Goal: Task Accomplishment & Management: Manage account settings

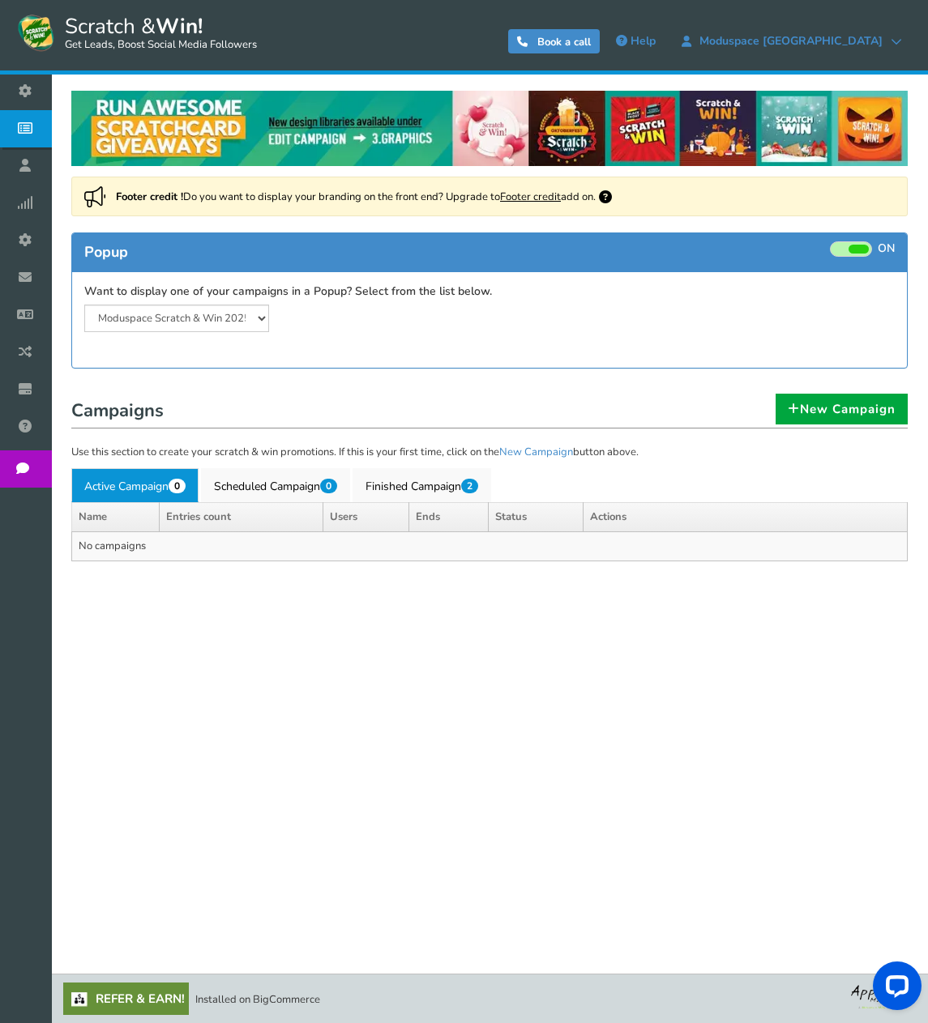
drag, startPoint x: 23, startPoint y: 240, endPoint x: 32, endPoint y: 241, distance: 9.1
click at [23, 240] on icon at bounding box center [29, 240] width 31 height 36
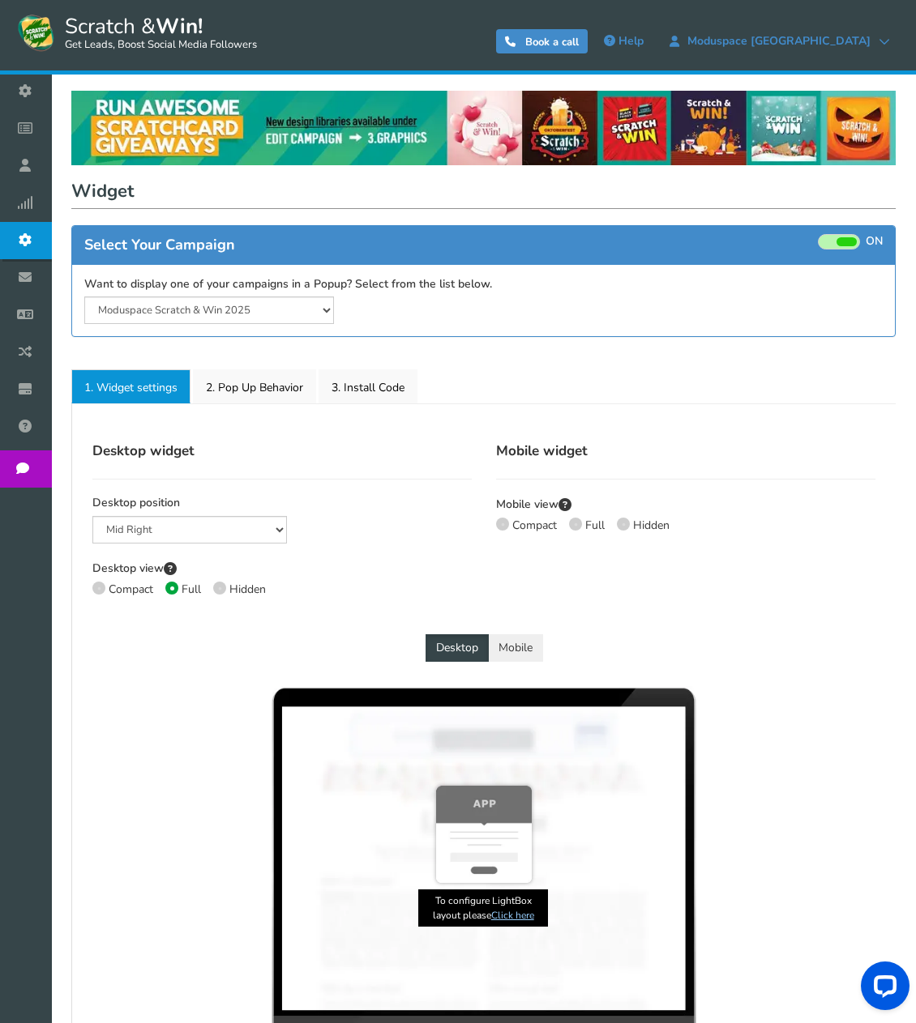
select select "mid-bottom-bar"
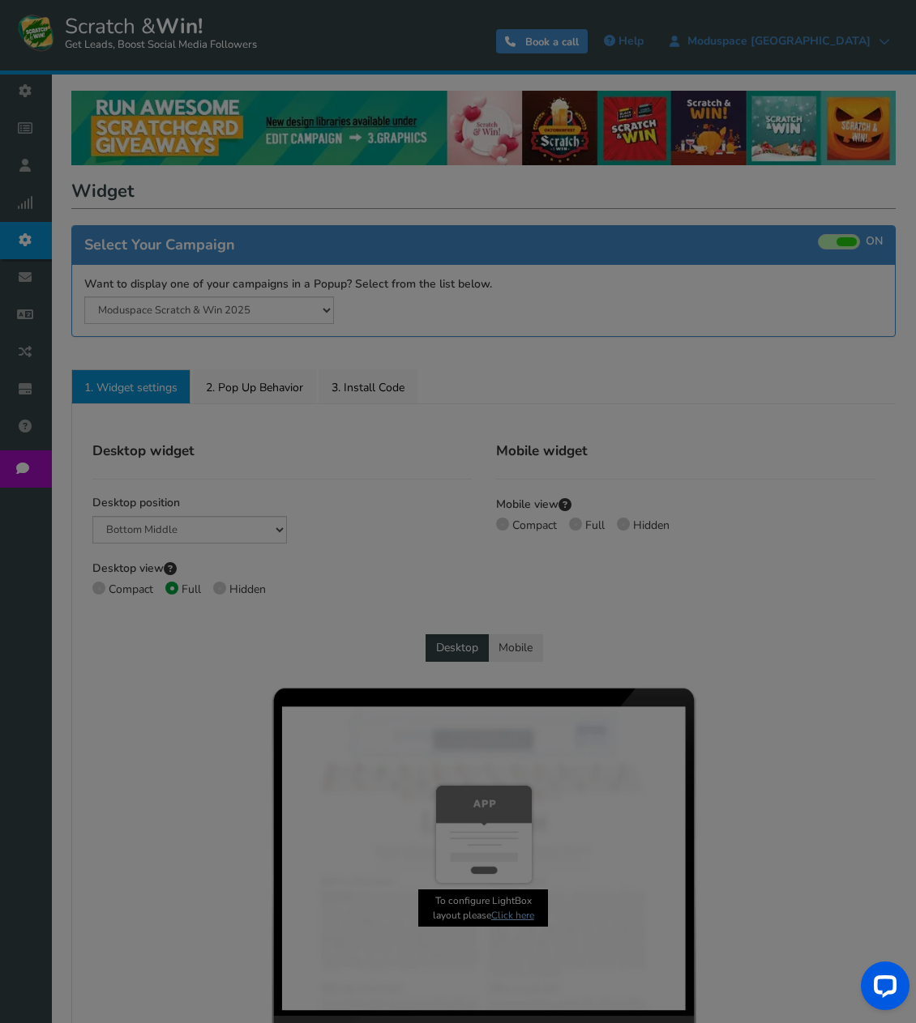
radio input "true"
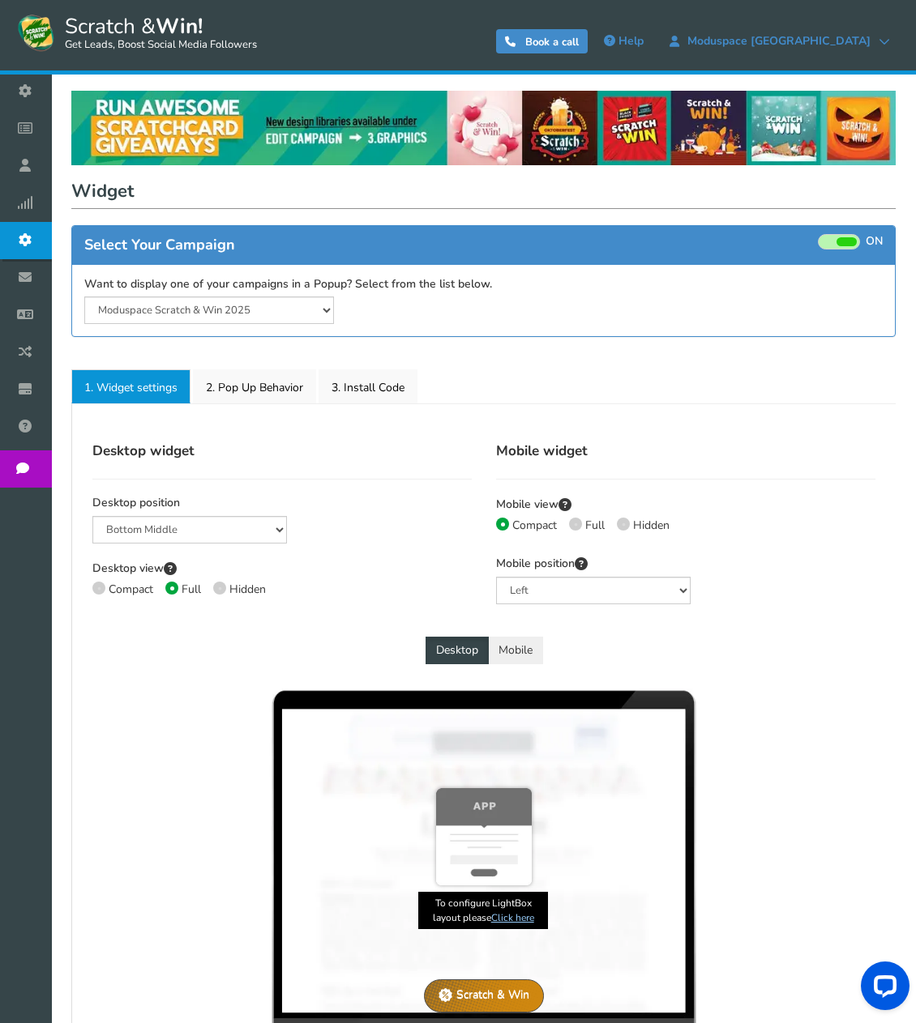
click at [835, 242] on span at bounding box center [838, 241] width 42 height 15
click at [0, 0] on input "ON OFF" at bounding box center [0, 0] width 0 height 0
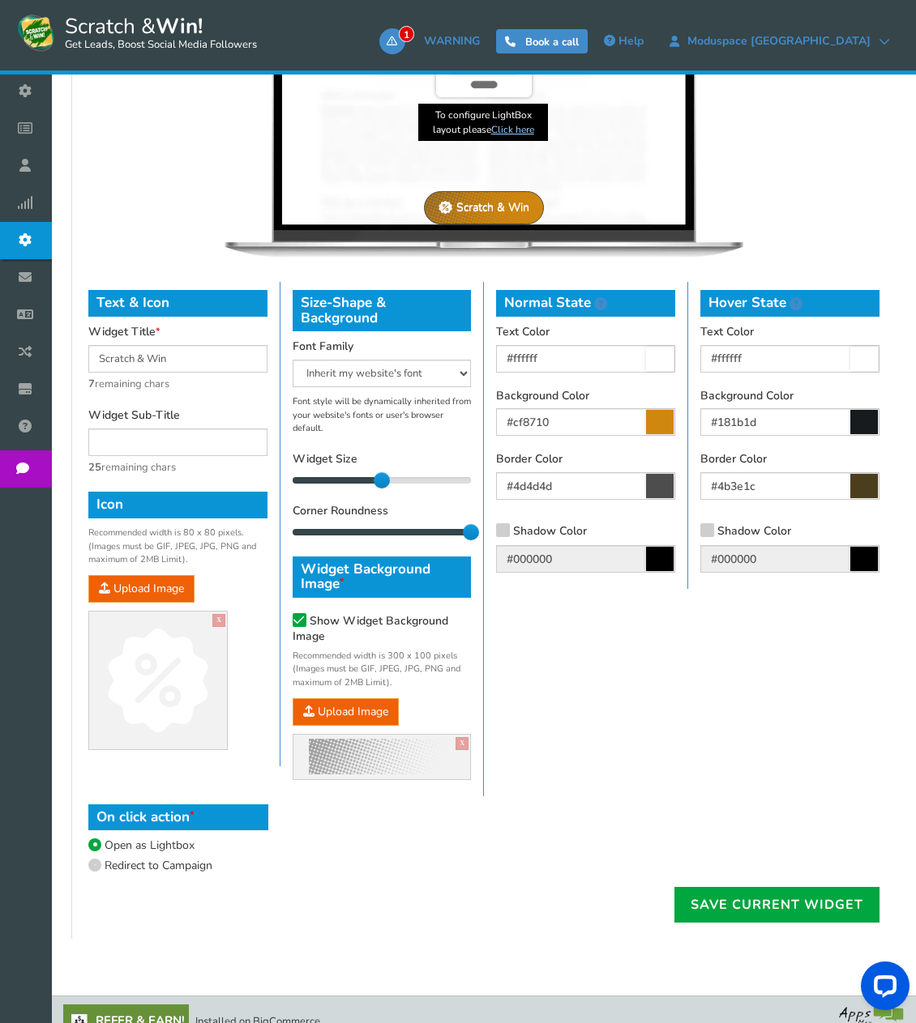
scroll to position [832, 0]
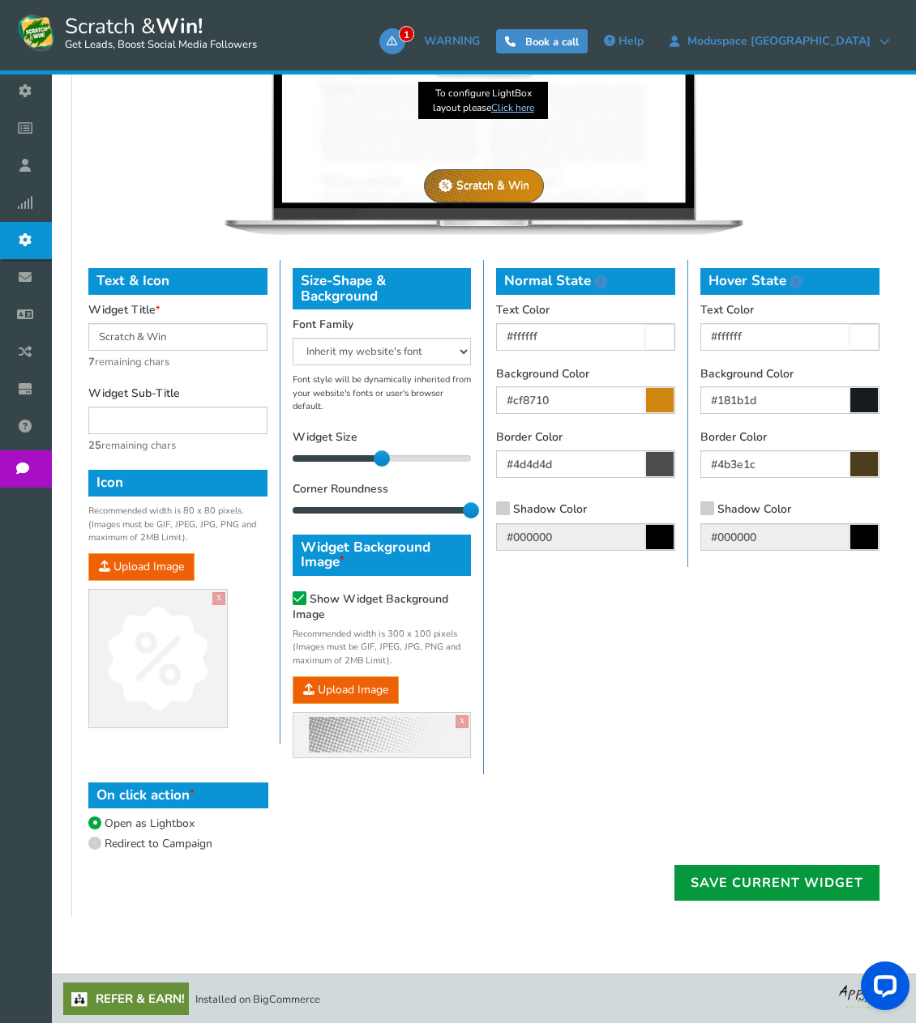
click at [715, 877] on link "Save current widget" at bounding box center [776, 883] width 205 height 36
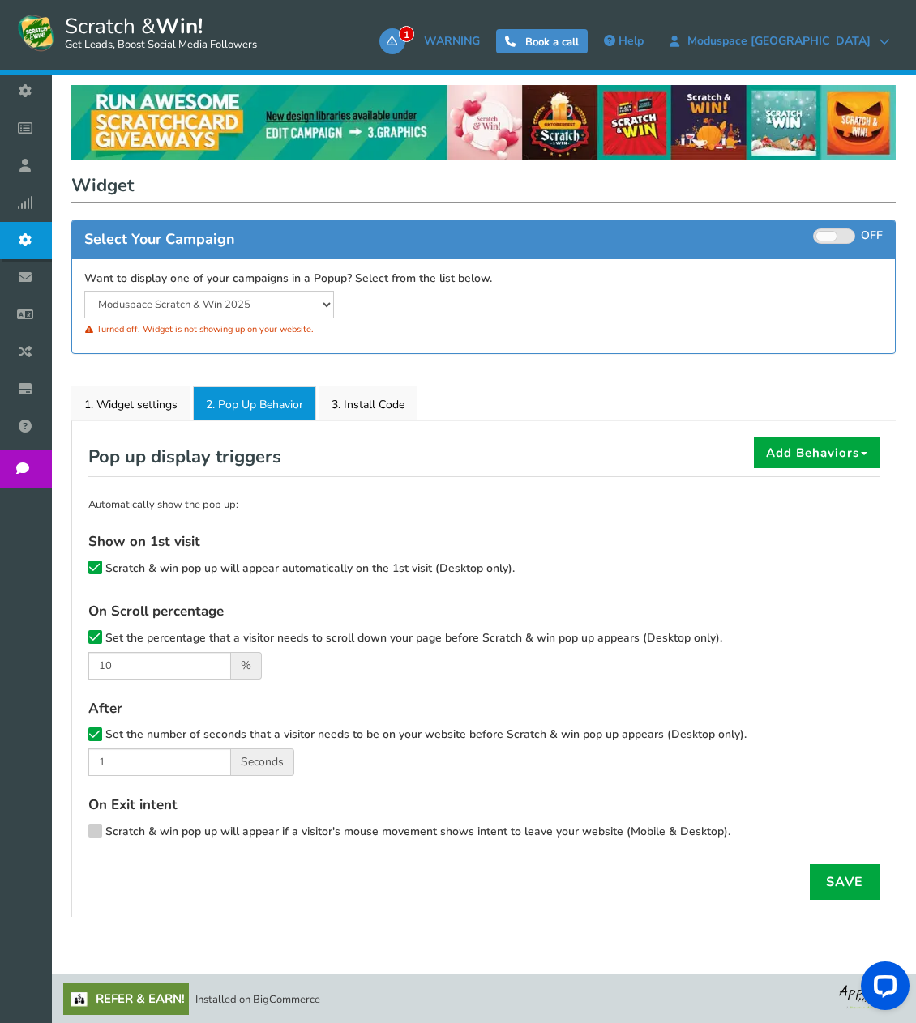
scroll to position [0, 0]
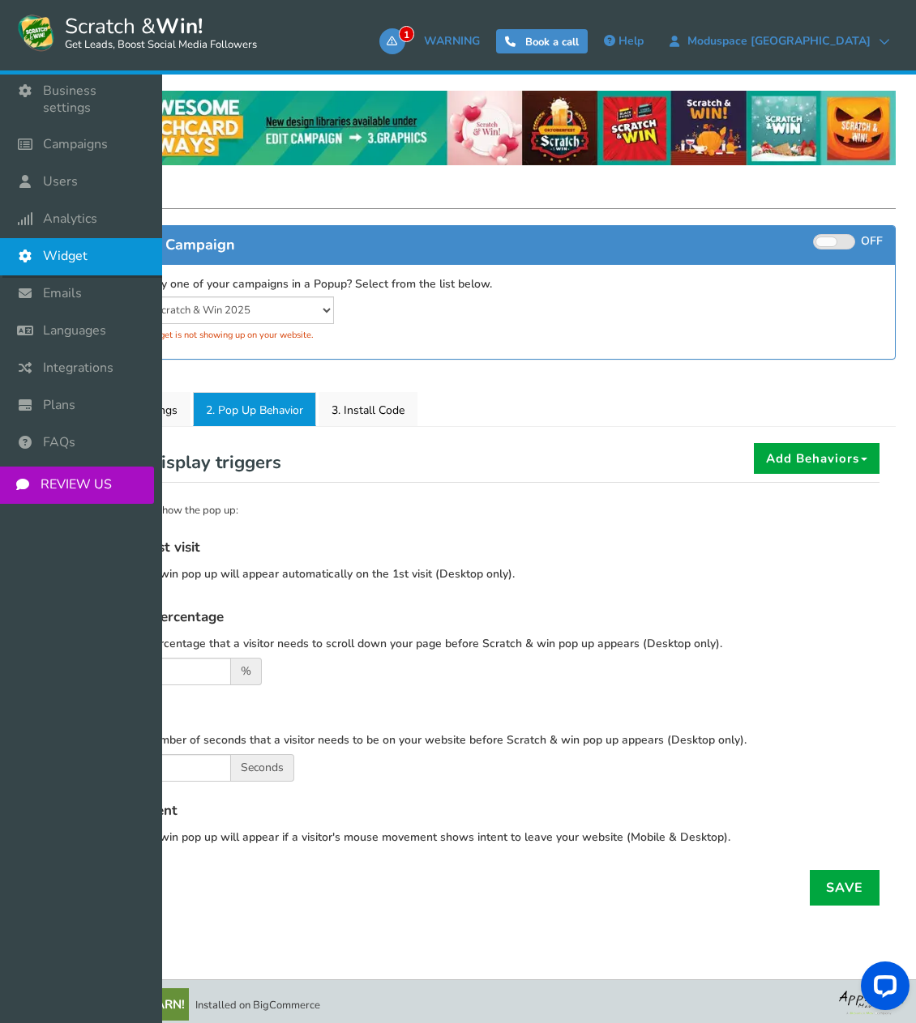
click at [36, 243] on icon at bounding box center [29, 256] width 31 height 36
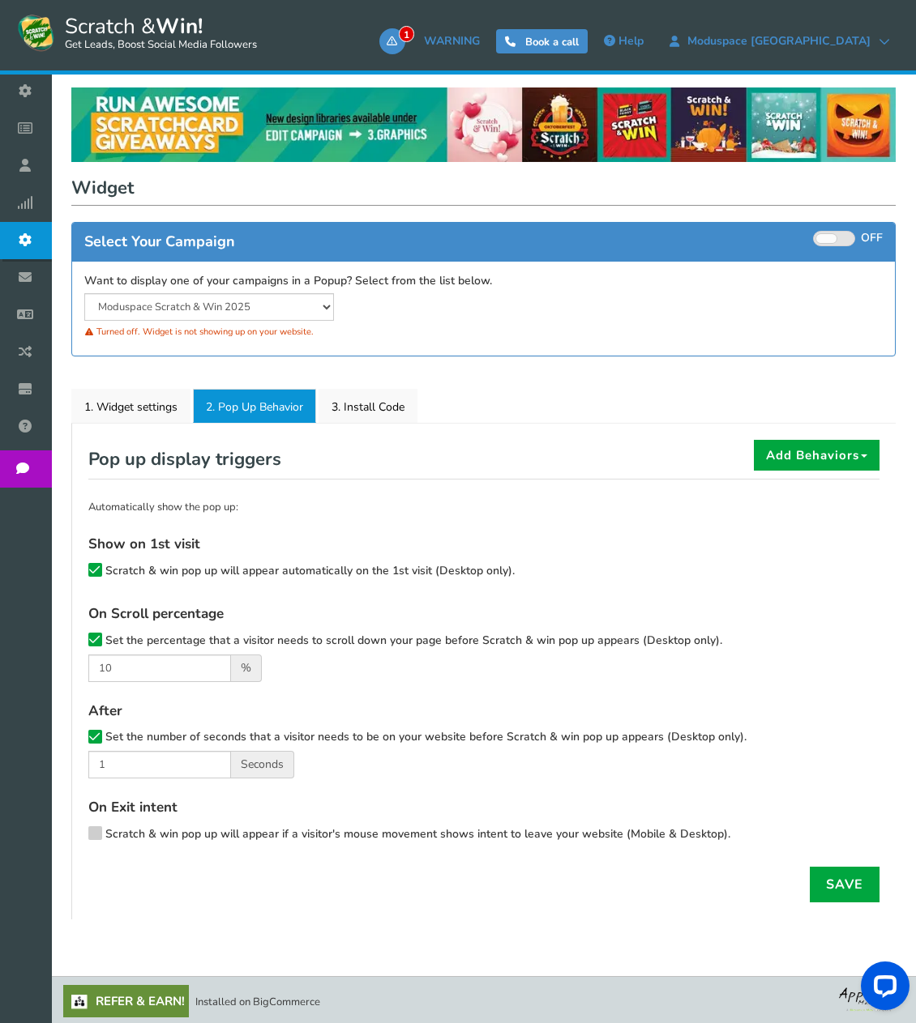
scroll to position [6, 0]
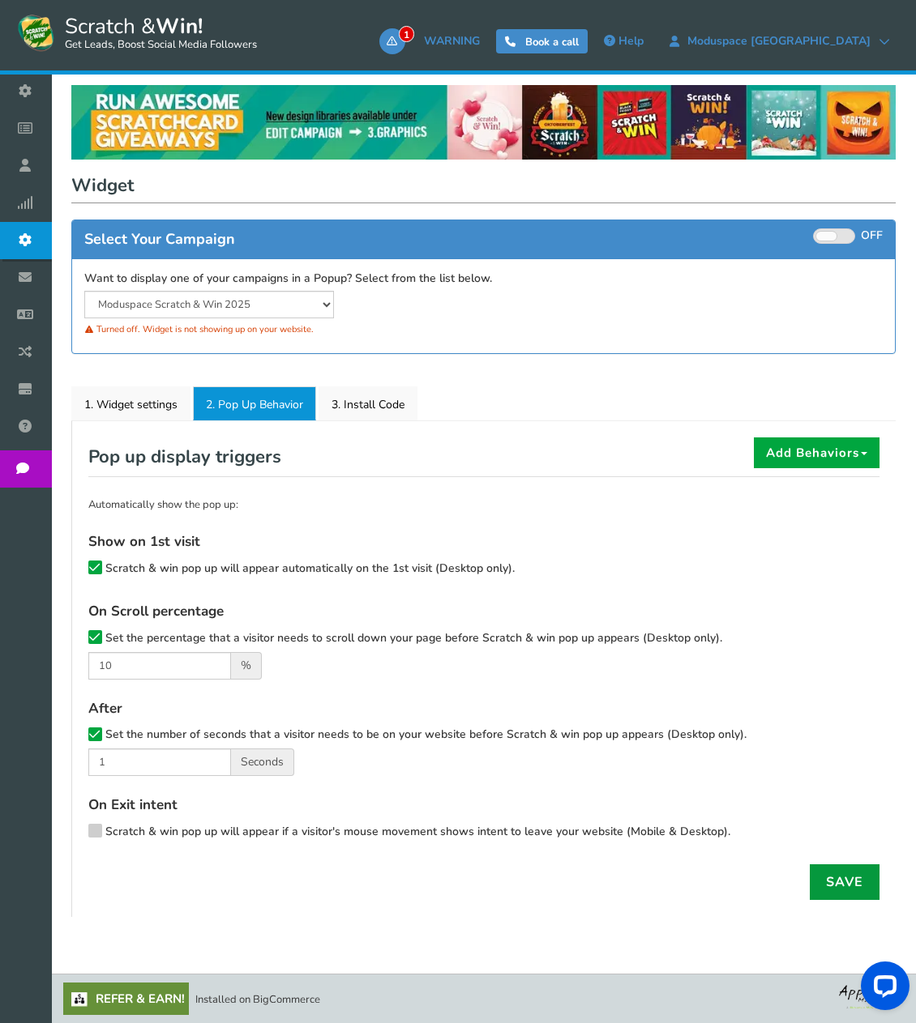
click at [830, 879] on link "Save" at bounding box center [844, 882] width 70 height 36
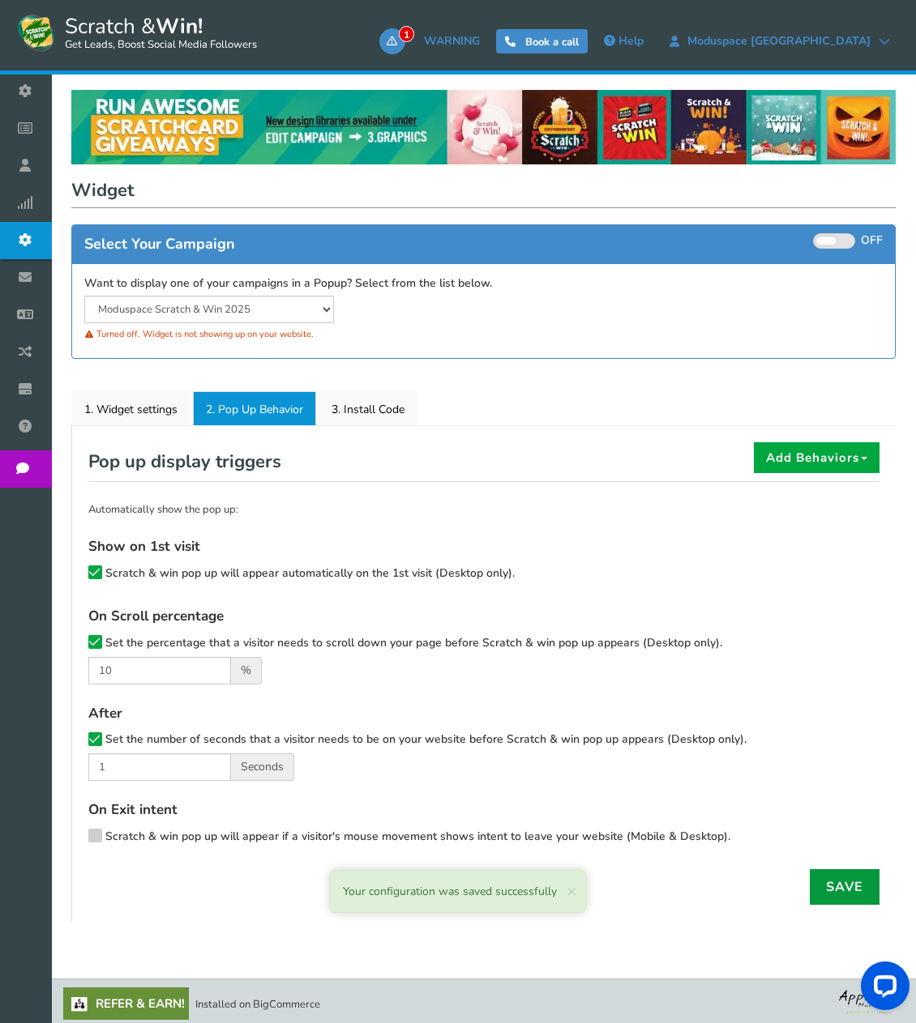
scroll to position [0, 0]
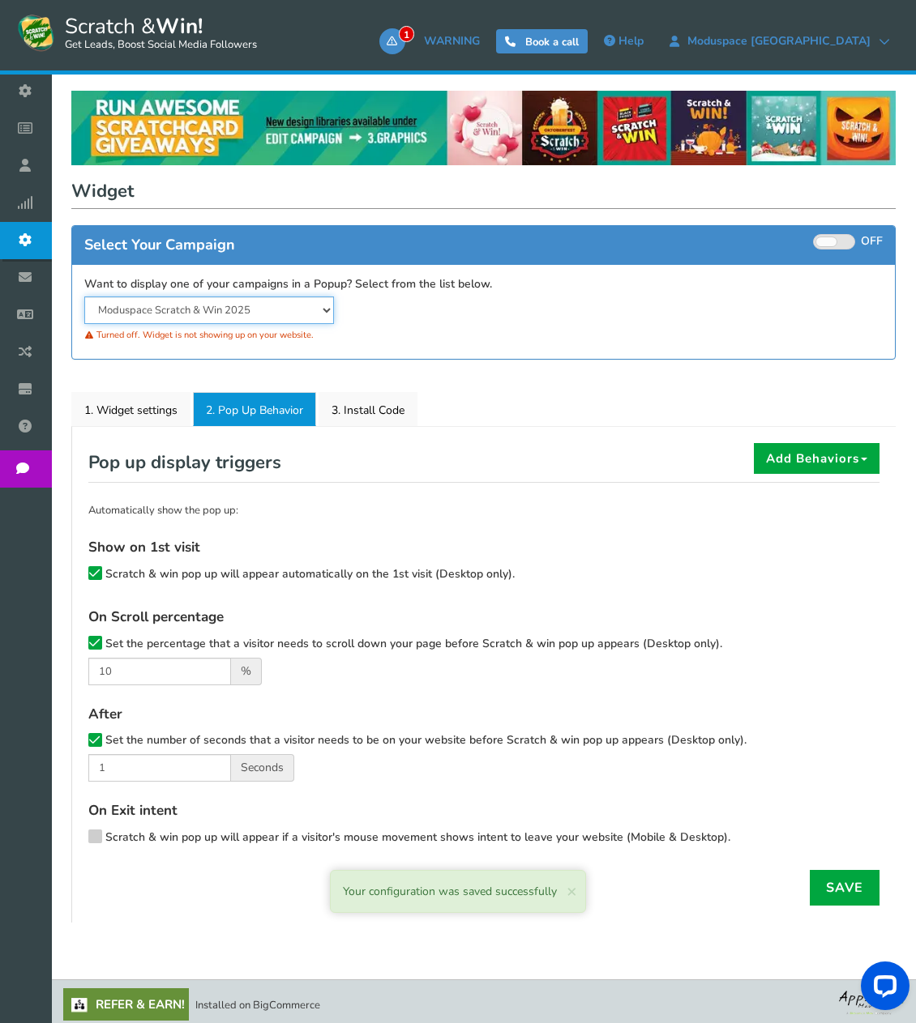
click at [293, 314] on select "Moduspace Scratch & Win 2025 Moduspace Scratch & Win 2024" at bounding box center [209, 311] width 250 height 28
select select "19517"
click at [84, 297] on select "Moduspace Scratch & Win 2025 Moduspace Scratch & Win 2024" at bounding box center [209, 311] width 250 height 28
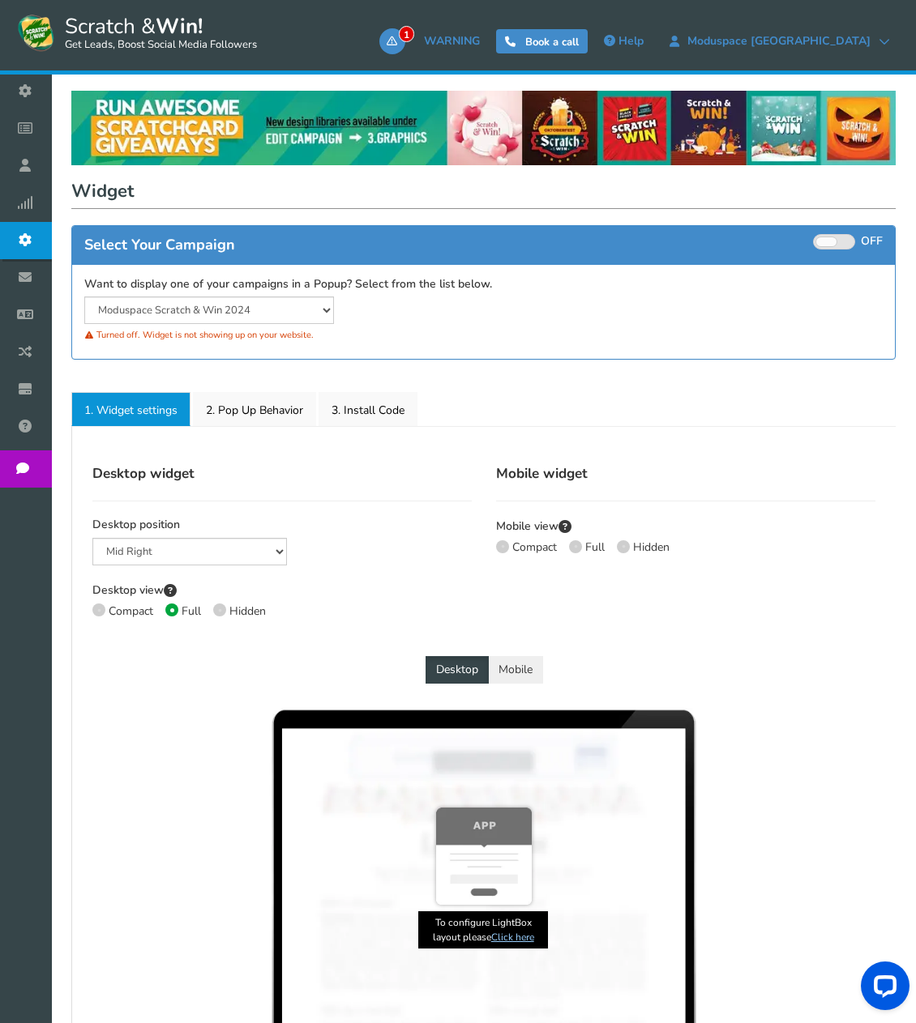
select select "mid-bottom-bar"
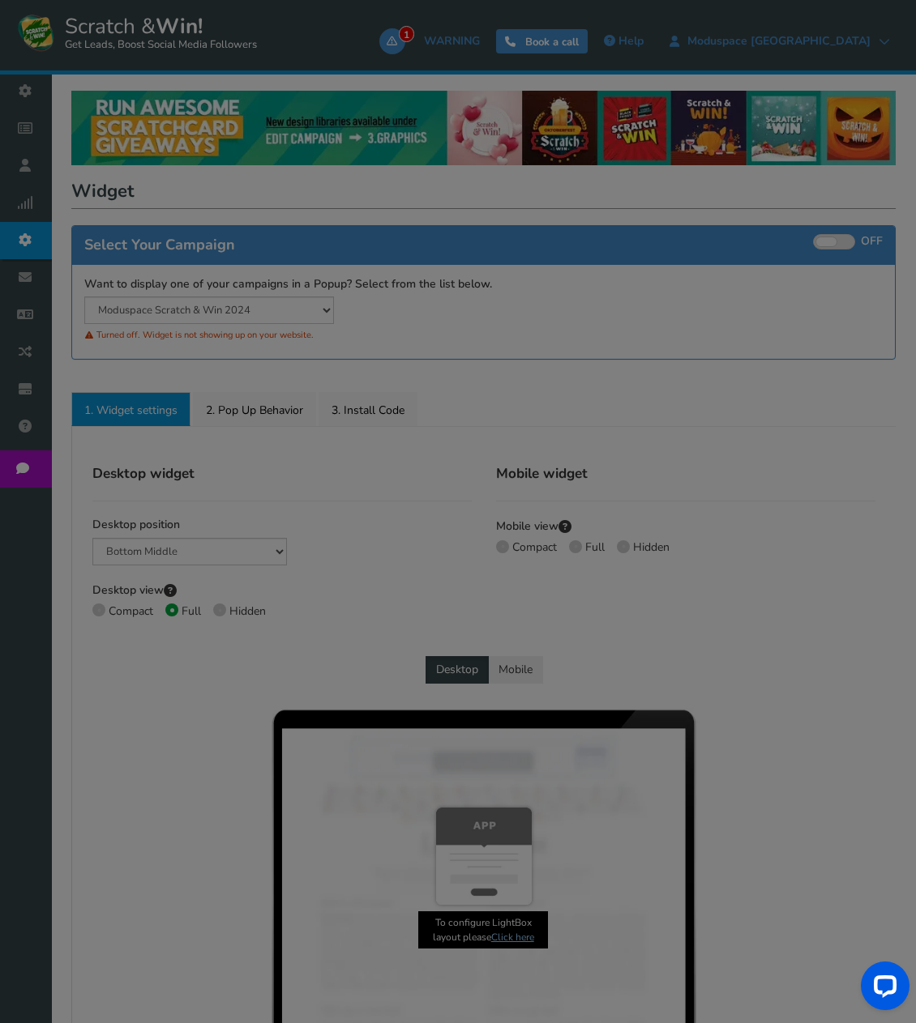
click at [544, 324] on div "● ● ● ● ● ●" at bounding box center [458, 511] width 916 height 1023
radio input "true"
